Goal: Find contact information: Find contact information

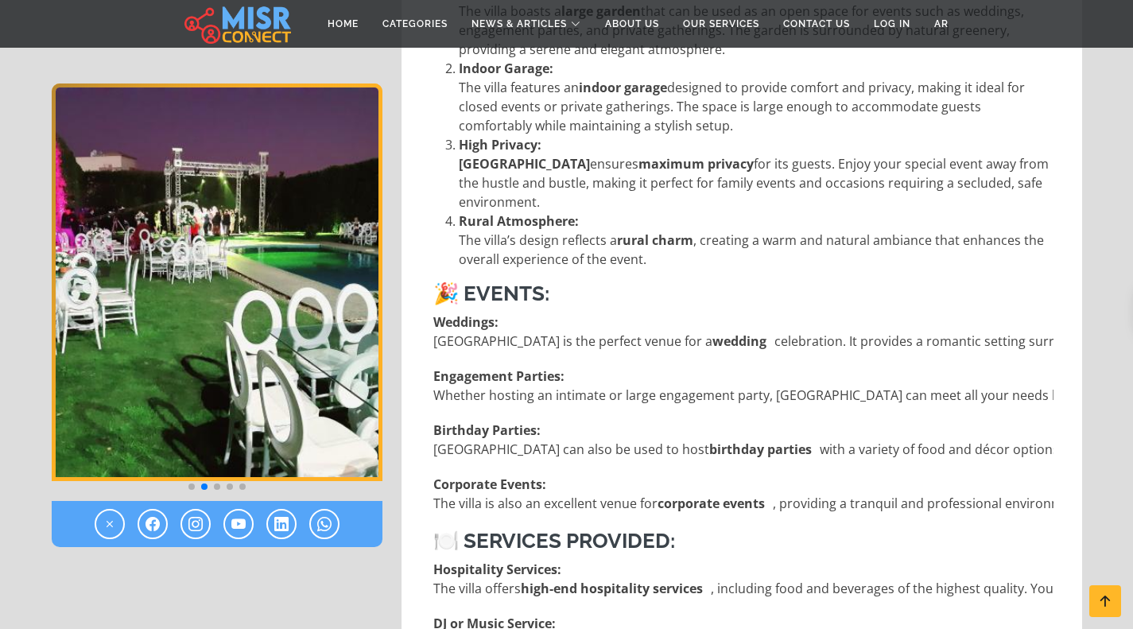
scroll to position [821, 0]
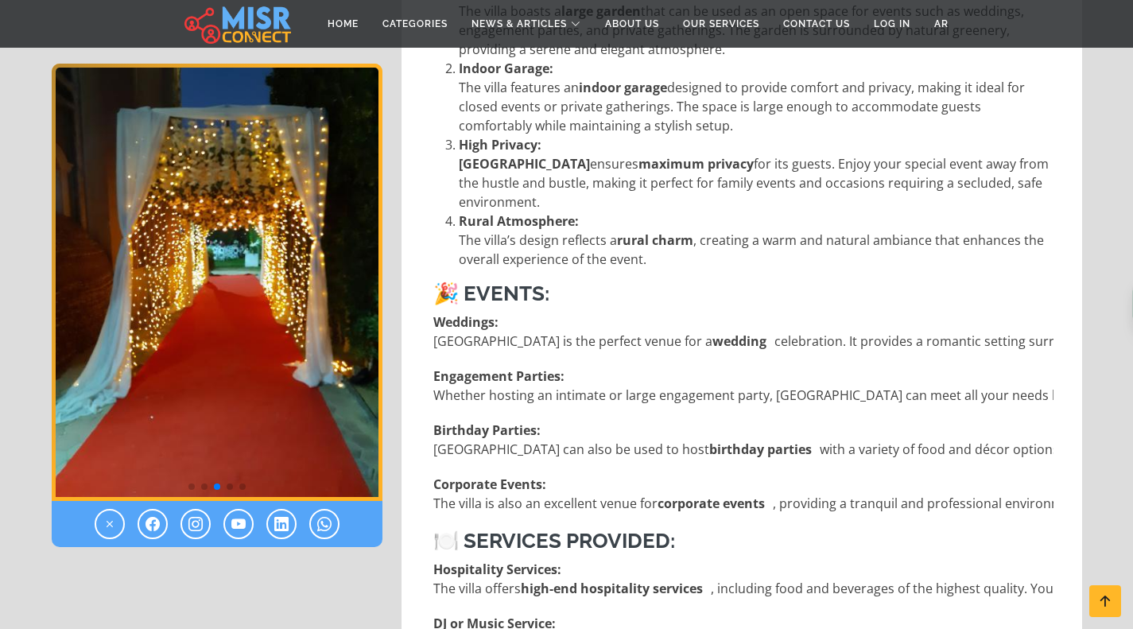
click at [1029, 429] on p "Birthday Parties: [GEOGRAPHIC_DATA] can also be used to host birthday parties w…" at bounding box center [819, 440] width 773 height 38
drag, startPoint x: 1049, startPoint y: 430, endPoint x: 952, endPoint y: 431, distance: 96.2
click at [952, 431] on p "Birthday Parties: [GEOGRAPHIC_DATA] can also be used to host birthday parties w…" at bounding box center [819, 440] width 773 height 38
click at [964, 479] on p "Corporate Events: The villa is also an excellent venue for corporate events , p…" at bounding box center [846, 494] width 827 height 38
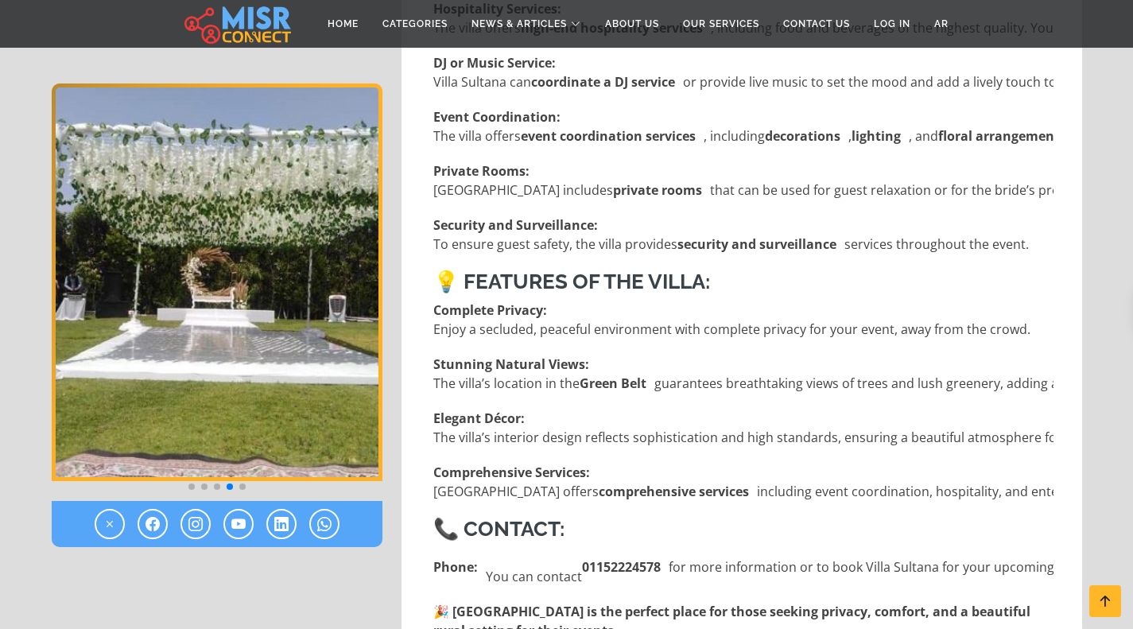
scroll to position [1445, 0]
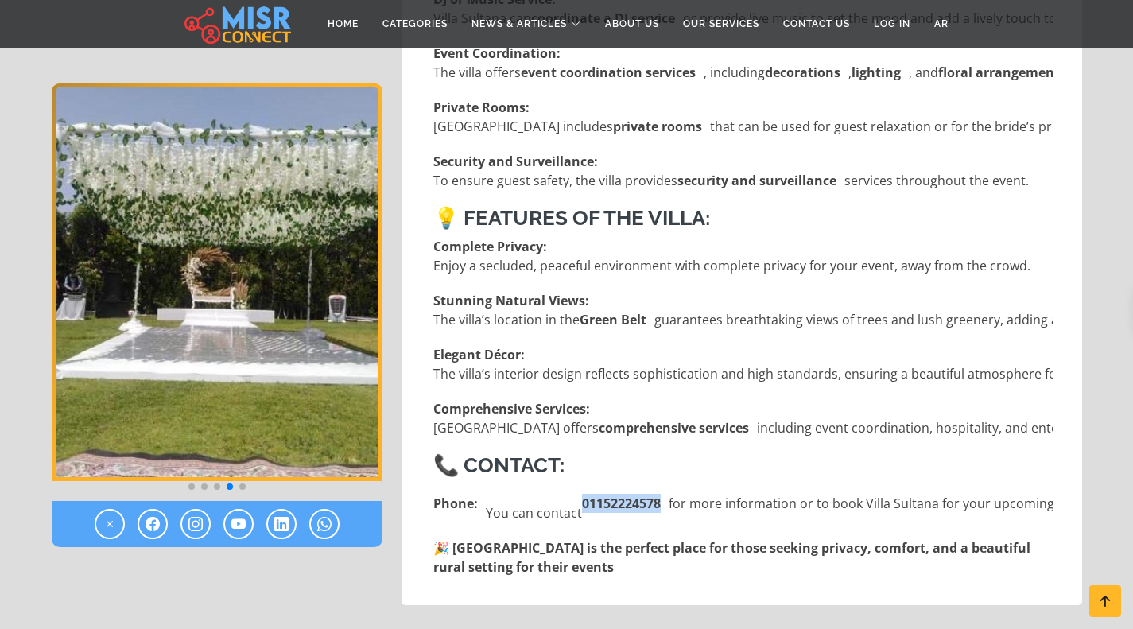
drag, startPoint x: 580, startPoint y: 483, endPoint x: 662, endPoint y: 481, distance: 81.1
click at [662, 484] on li "Phone: You can contact [PHONE_NUMBER] for more information or to book Villa Sul…" at bounding box center [743, 503] width 620 height 38
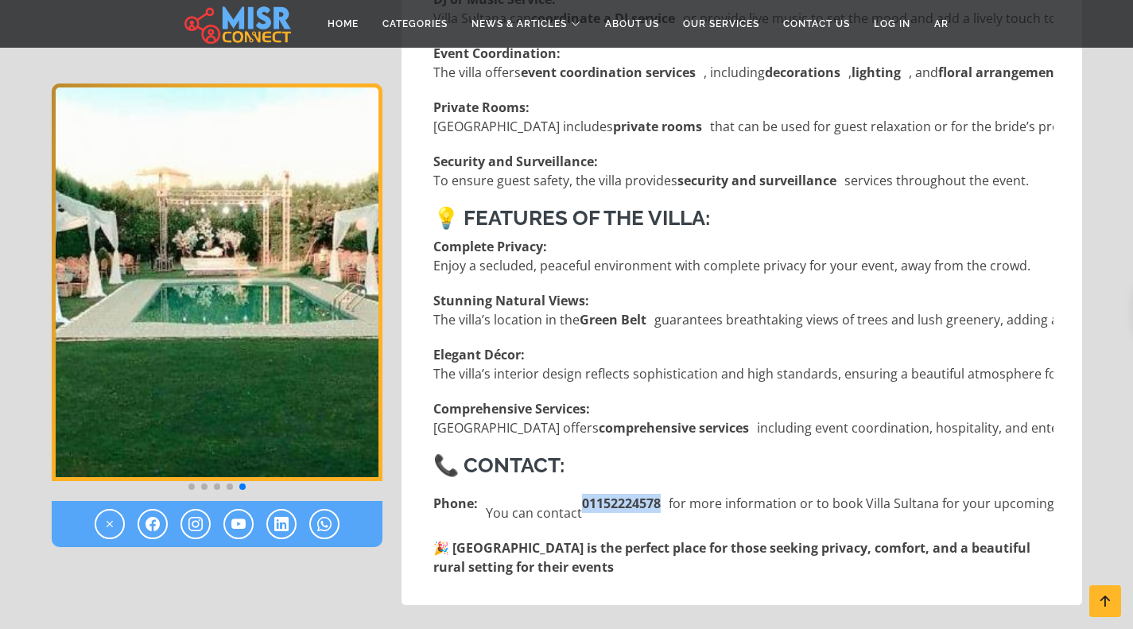
copy strong "01152224578"
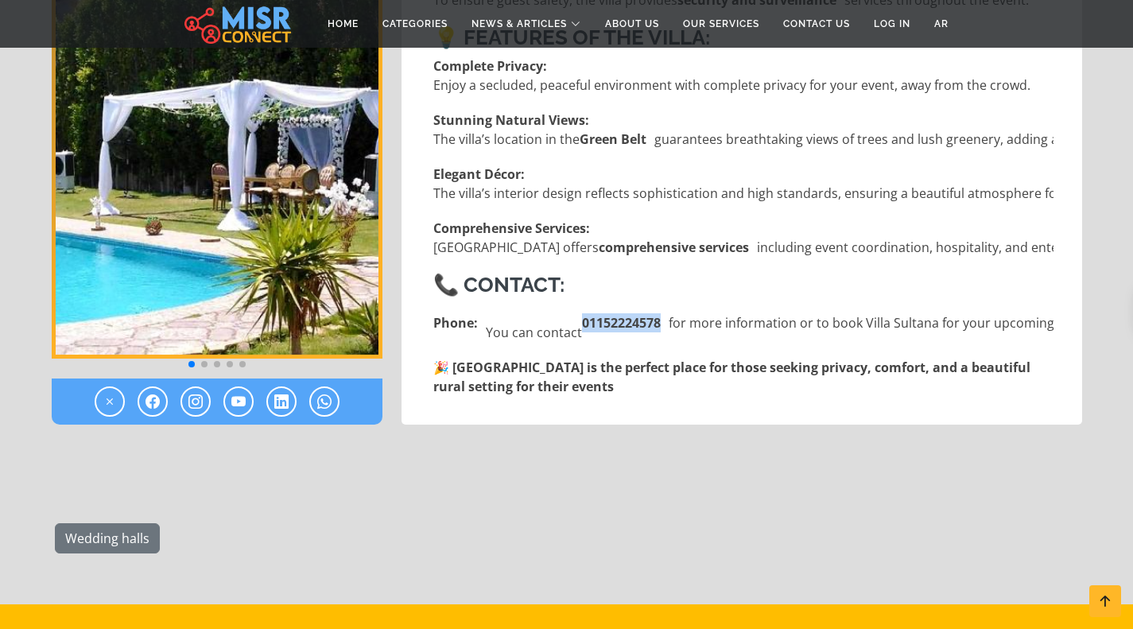
scroll to position [1664, 0]
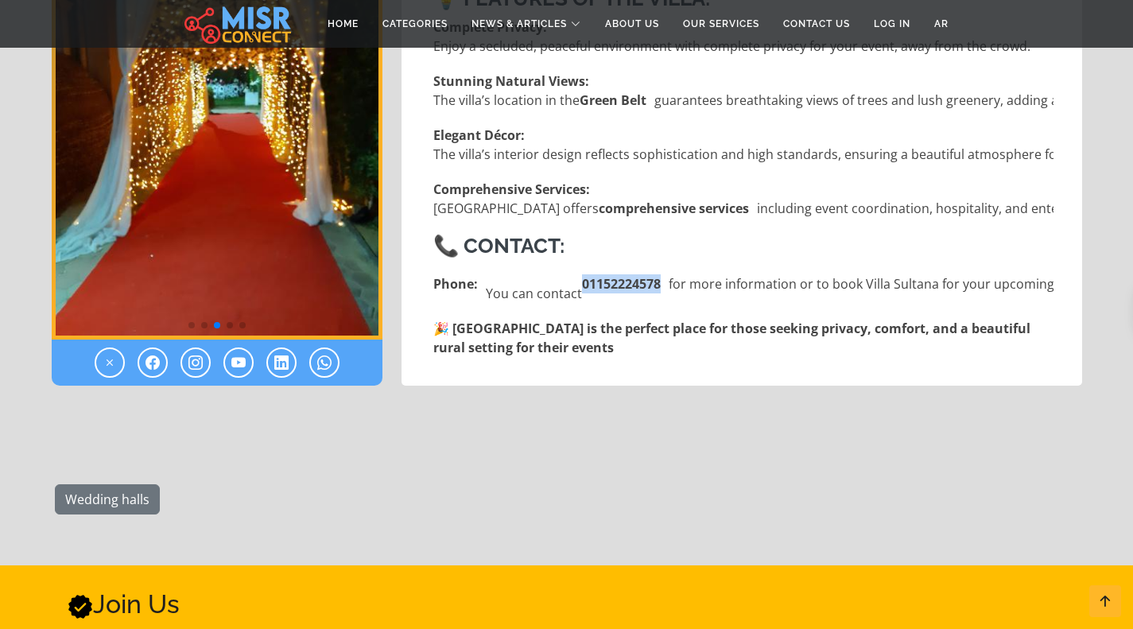
copy strong "01152224578"
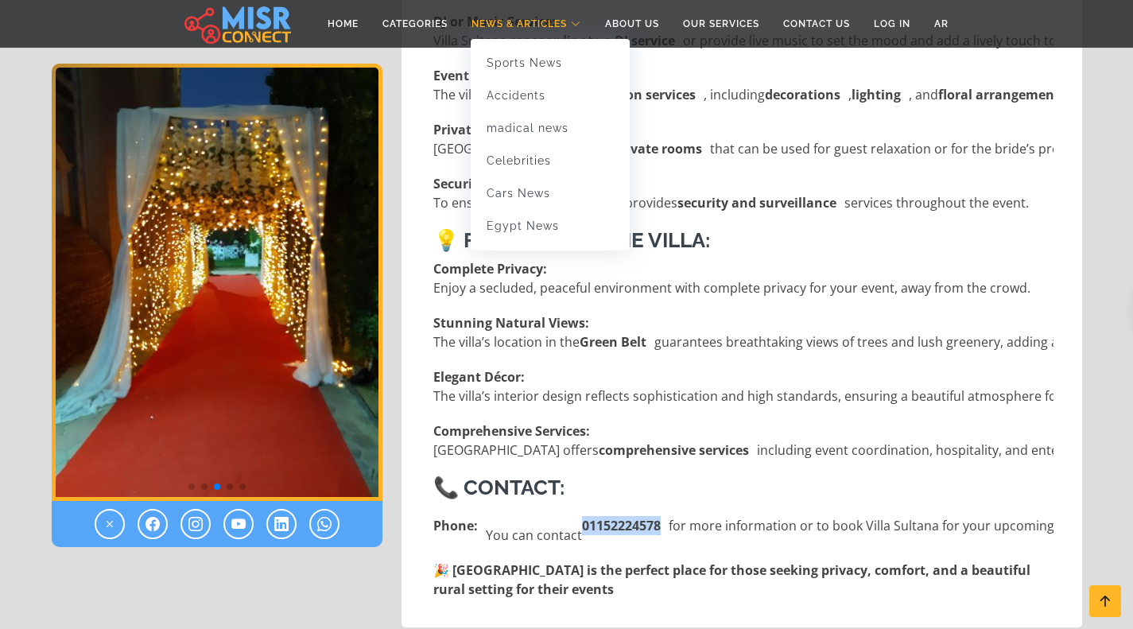
scroll to position [1421, 0]
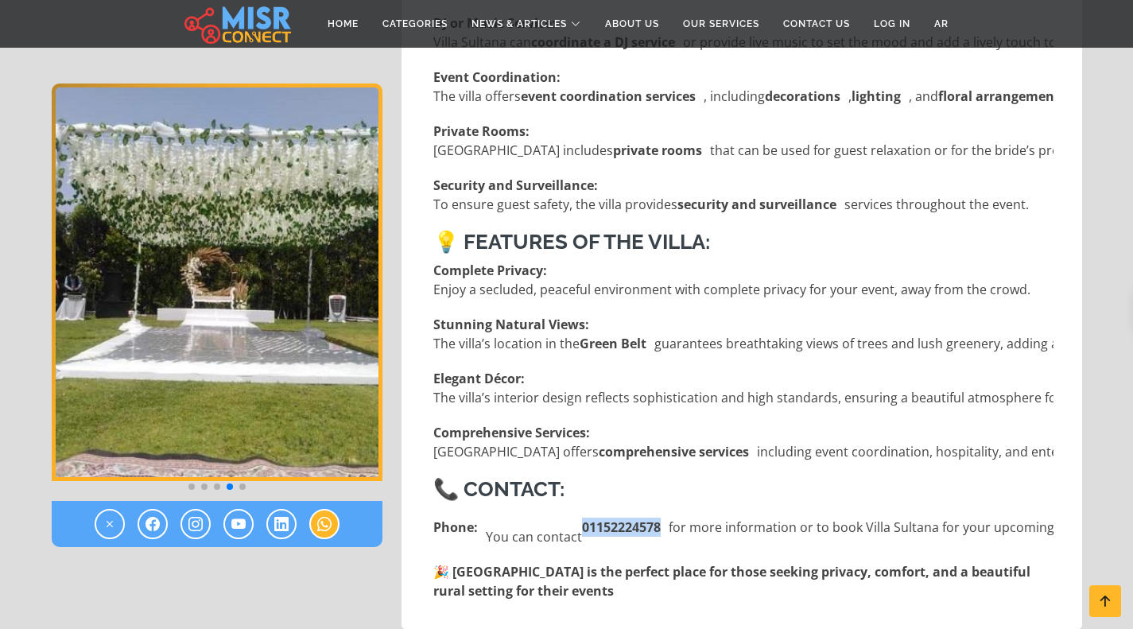
click at [328, 526] on icon at bounding box center [324, 523] width 14 height 19
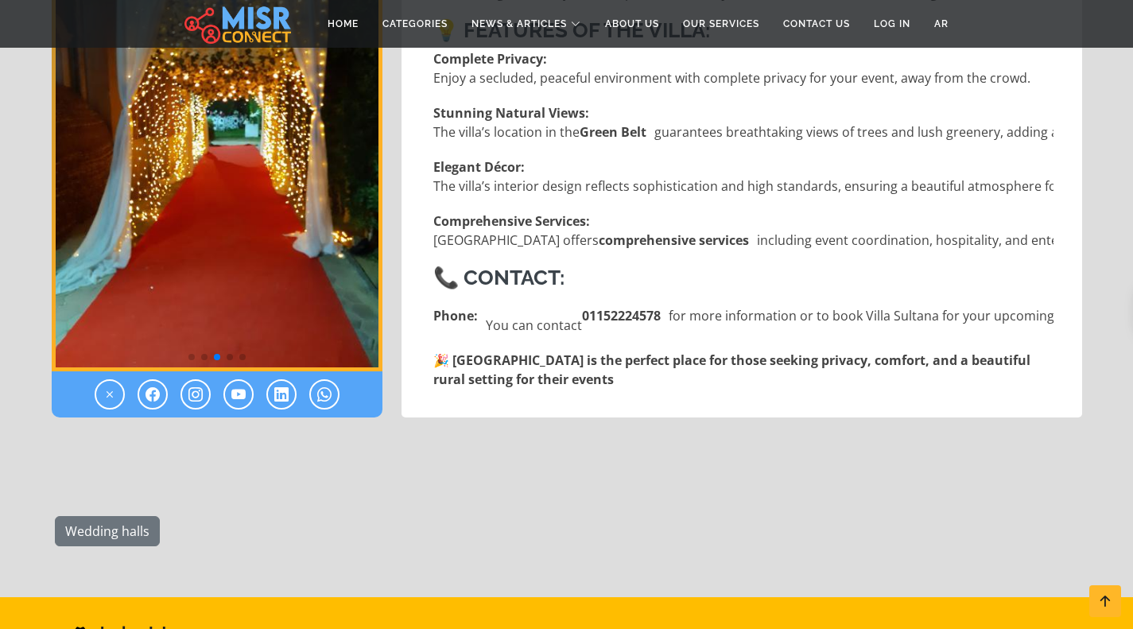
scroll to position [1633, 0]
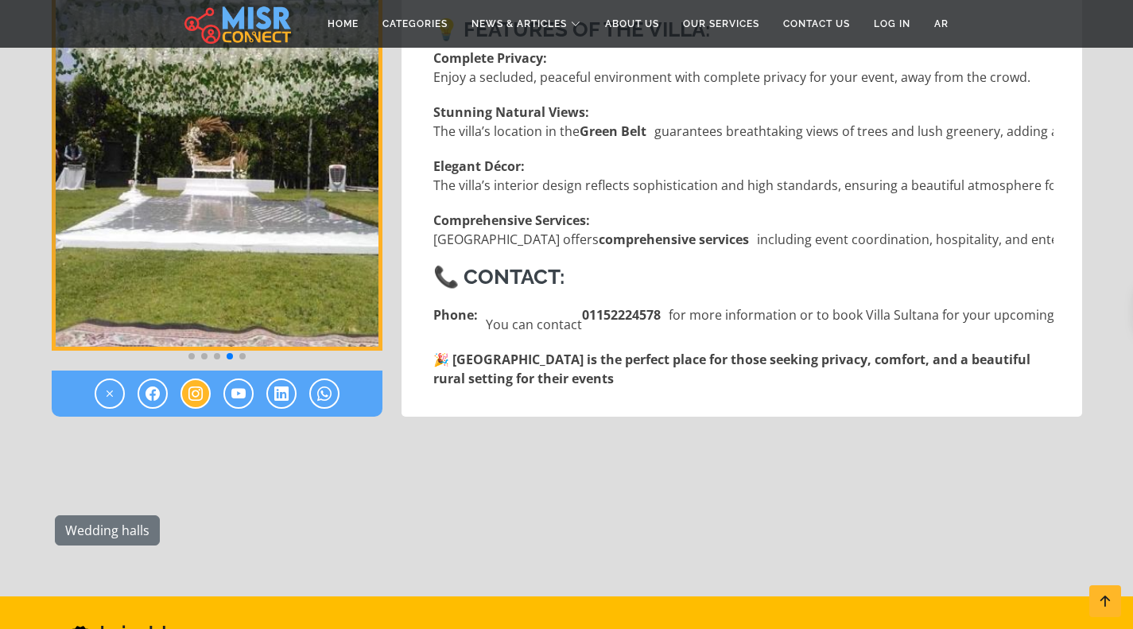
click at [200, 384] on icon at bounding box center [195, 393] width 14 height 19
